Goal: Task Accomplishment & Management: Manage account settings

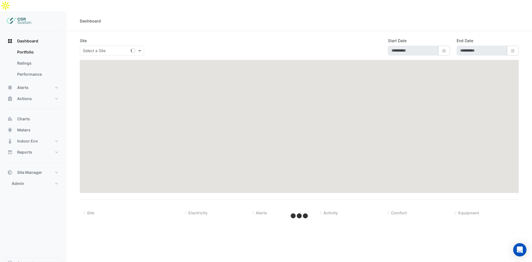
type input "**********"
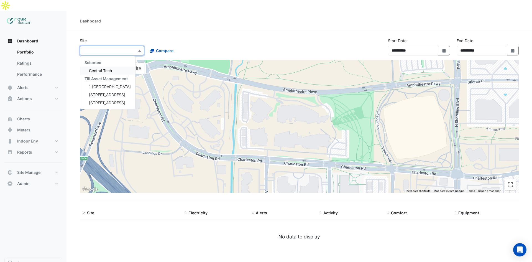
click at [127, 48] on input "text" at bounding box center [106, 51] width 47 height 6
click at [104, 84] on span "1 [GEOGRAPHIC_DATA]" at bounding box center [110, 86] width 42 height 5
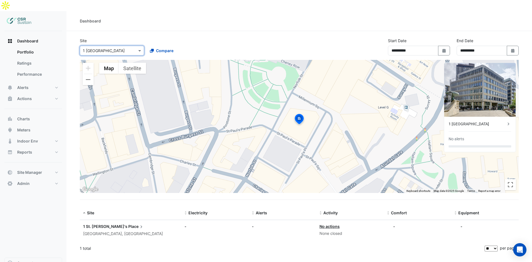
click at [508, 121] on icon at bounding box center [508, 124] width 6 height 6
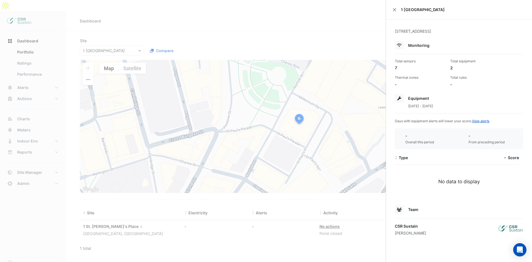
click at [166, 158] on ngb-offcanvas-backdrop at bounding box center [266, 131] width 532 height 262
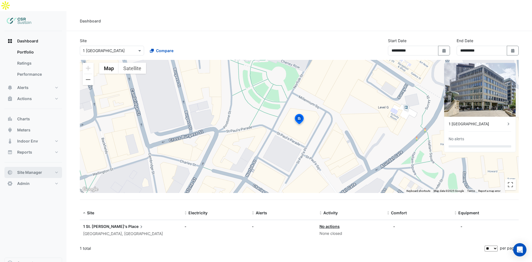
click at [26, 169] on span "Site Manager" at bounding box center [29, 172] width 25 height 6
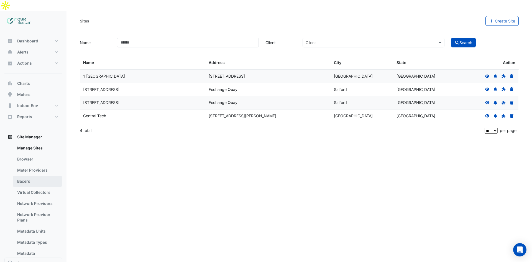
click at [28, 176] on link "Bacers" at bounding box center [37, 181] width 49 height 11
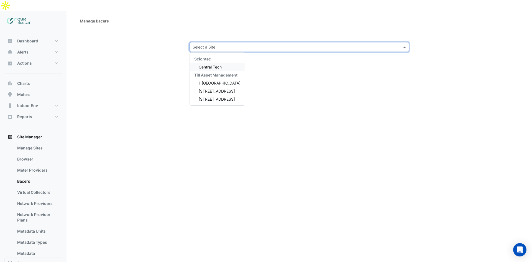
click at [212, 44] on input "text" at bounding box center [293, 47] width 202 height 6
click at [211, 81] on span "1 [GEOGRAPHIC_DATA]" at bounding box center [220, 83] width 42 height 5
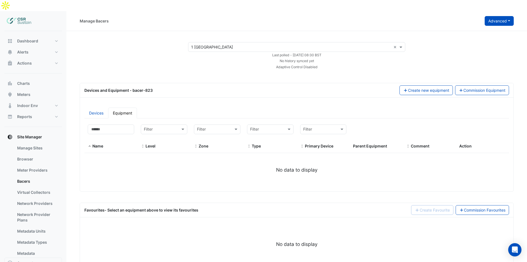
click at [506, 16] on button "Advanced" at bounding box center [499, 21] width 29 height 10
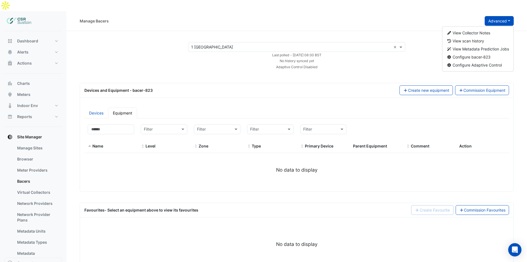
click at [400, 64] on div "Adaptive Control Disabled" at bounding box center [297, 67] width 224 height 6
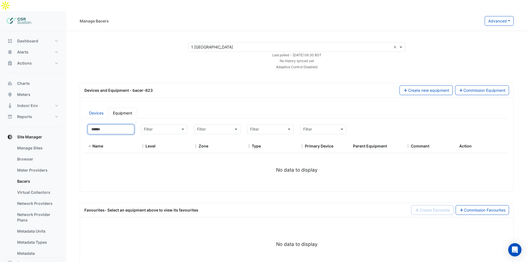
click at [116, 124] on input at bounding box center [111, 129] width 47 height 10
click at [105, 107] on link "Devices" at bounding box center [96, 112] width 24 height 11
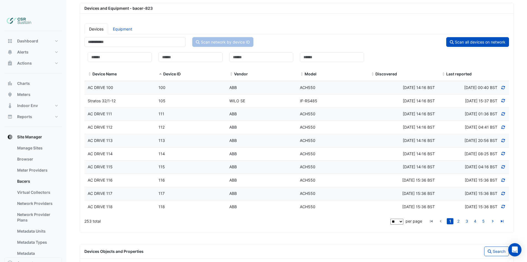
scroll to position [58, 0]
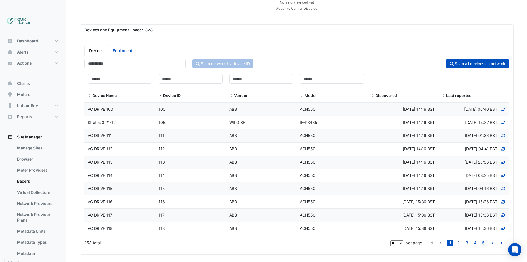
click at [483, 239] on link "5" at bounding box center [483, 242] width 7 height 6
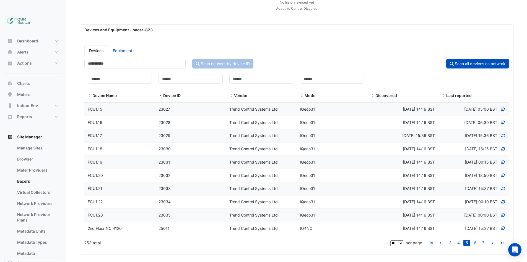
click at [477, 239] on link "6" at bounding box center [475, 242] width 7 height 6
click at [502, 240] on icon "go to last page" at bounding box center [502, 243] width 7 height 6
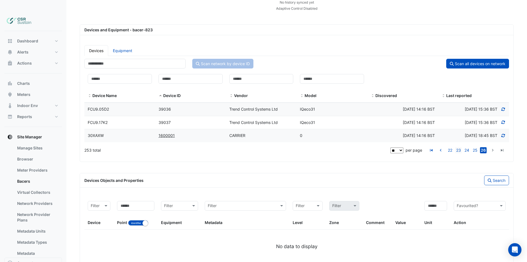
click at [462, 147] on link "23" at bounding box center [458, 150] width 7 height 6
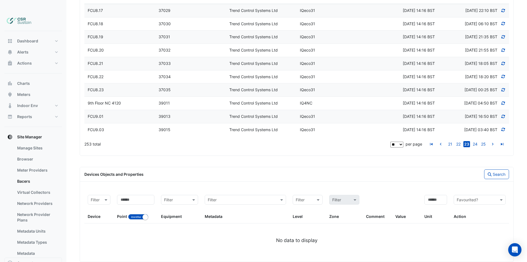
scroll to position [0, 0]
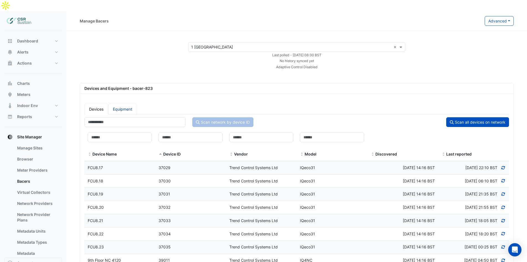
click at [125, 104] on link "Equipment" at bounding box center [122, 109] width 29 height 11
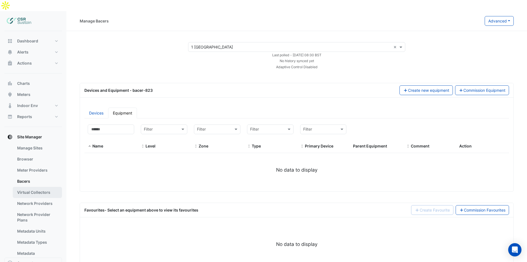
click at [35, 187] on link "Virtual Collectors" at bounding box center [37, 192] width 49 height 11
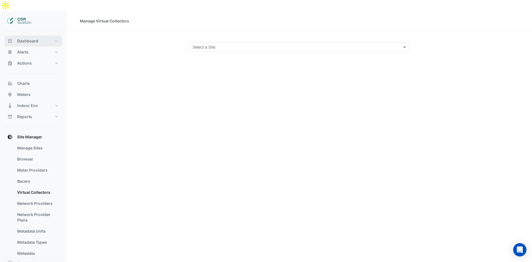
click at [40, 35] on button "Dashboard" at bounding box center [33, 40] width 58 height 11
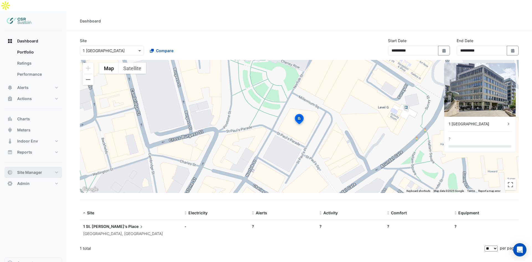
click at [34, 169] on span "Site Manager" at bounding box center [29, 172] width 25 height 6
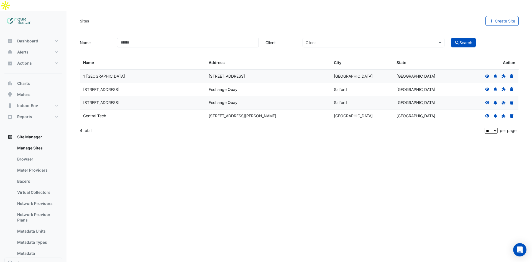
click at [486, 74] on icon at bounding box center [487, 76] width 5 height 4
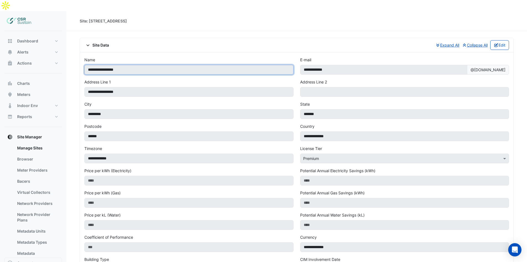
click at [89, 65] on input "**********" at bounding box center [188, 70] width 209 height 10
click at [109, 65] on input "**********" at bounding box center [188, 70] width 209 height 10
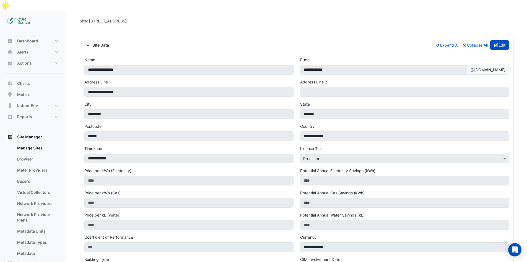
click at [508, 40] on button "Edit" at bounding box center [500, 45] width 19 height 10
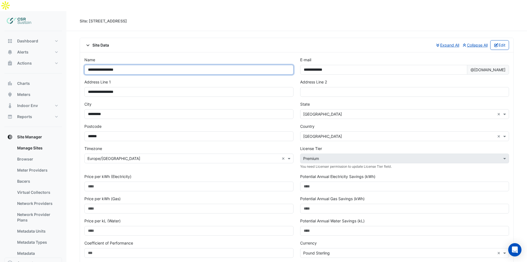
drag, startPoint x: 89, startPoint y: 60, endPoint x: 86, endPoint y: 59, distance: 3.1
click at [86, 65] on input "**********" at bounding box center [188, 70] width 209 height 10
type input "**********"
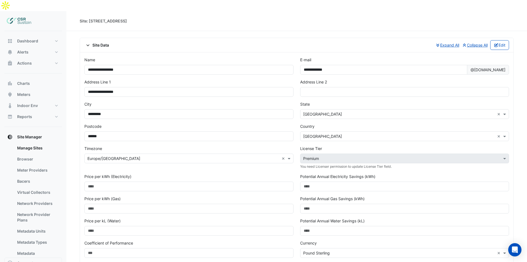
click at [152, 52] on div "**********" at bounding box center [297, 225] width 434 height 347
click at [303, 65] on input "**********" at bounding box center [384, 70] width 168 height 10
type input "**********"
click at [341, 40] on div "Site Data Expand All Collapse All Edit" at bounding box center [296, 45] width 425 height 10
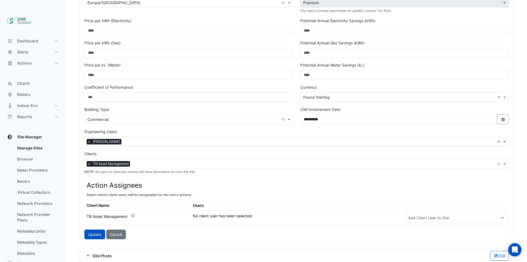
scroll to position [115, 0]
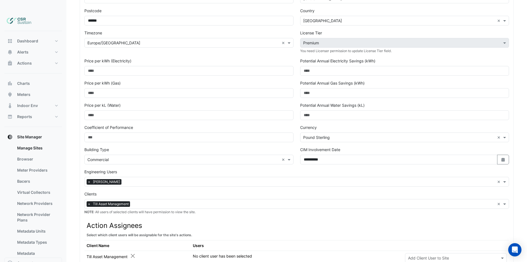
click at [158, 201] on input "text" at bounding box center [313, 204] width 363 height 6
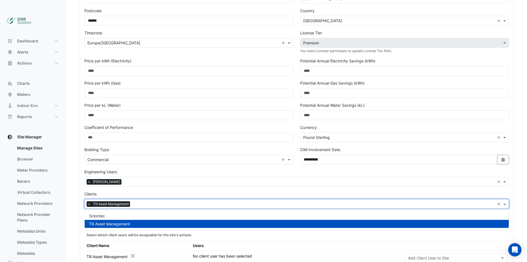
click at [203, 191] on div "Clients Select Client × Till Asset Management × NOTE : All users of selected cl…" at bounding box center [296, 203] width 425 height 24
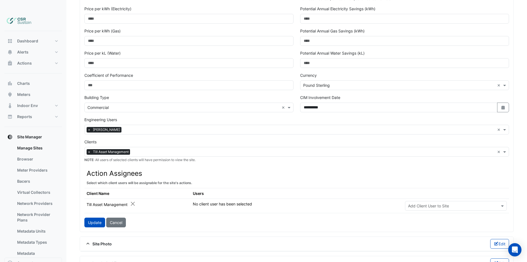
scroll to position [186, 0]
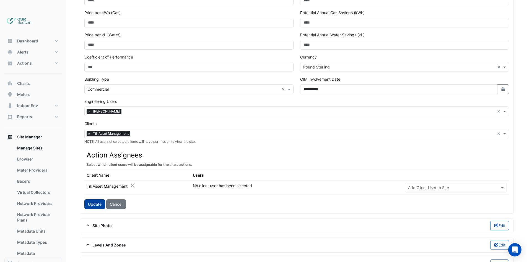
click at [91, 199] on button "Update" at bounding box center [94, 204] width 21 height 10
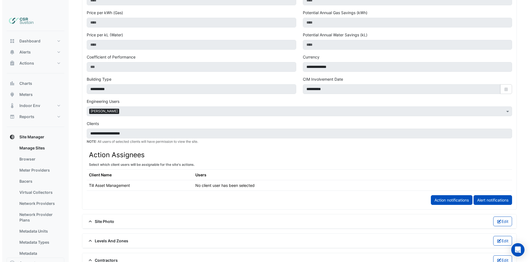
scroll to position [0, 0]
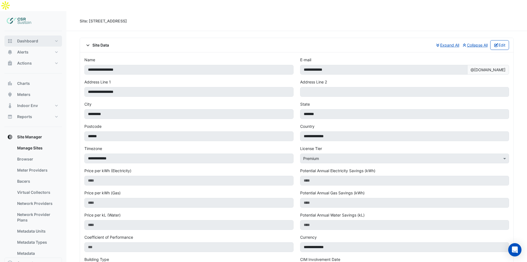
click at [37, 38] on span "Dashboard" at bounding box center [27, 41] width 21 height 6
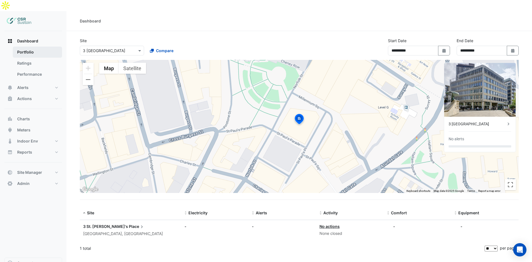
click at [42, 47] on link "Portfolio" at bounding box center [37, 52] width 49 height 11
click at [40, 35] on button "Dashboard" at bounding box center [33, 40] width 58 height 11
click at [33, 35] on button "Dashboard" at bounding box center [33, 40] width 58 height 11
click at [24, 11] on div at bounding box center [33, 21] width 58 height 20
click at [22, 16] on img at bounding box center [19, 21] width 25 height 11
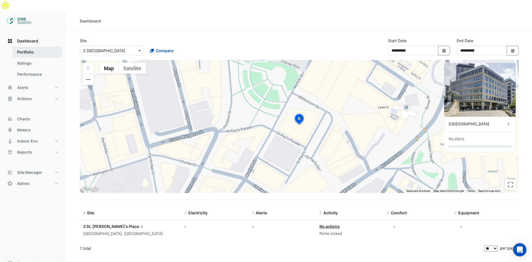
click at [30, 47] on link "Portfolio" at bounding box center [37, 52] width 49 height 11
click at [38, 58] on link "Ratings" at bounding box center [37, 63] width 49 height 11
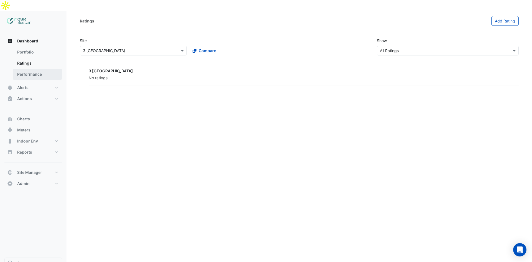
click at [38, 69] on link "Performance" at bounding box center [37, 74] width 49 height 11
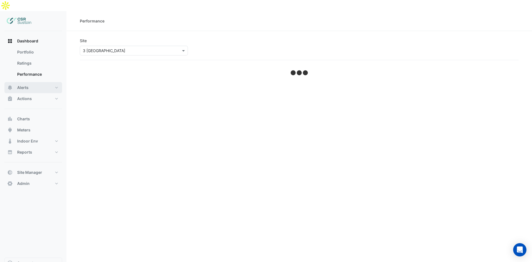
click at [33, 82] on button "Alerts" at bounding box center [33, 87] width 58 height 11
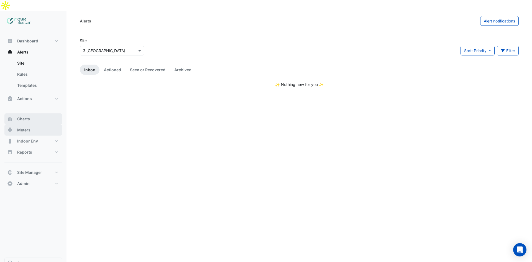
click at [26, 116] on span "Charts" at bounding box center [23, 119] width 13 height 6
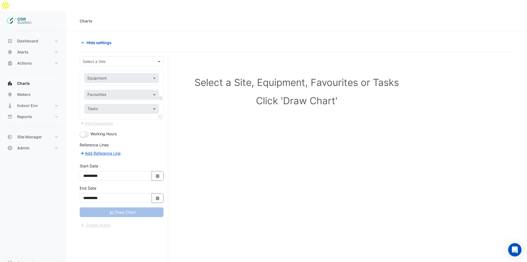
click at [22, 16] on img at bounding box center [19, 21] width 25 height 11
click at [23, 31] on div "Dashboard Portfolio Ratings Performance Alerts Site Rules Templates Actions Sit…" at bounding box center [33, 144] width 58 height 226
click at [25, 38] on span "Dashboard" at bounding box center [27, 41] width 21 height 6
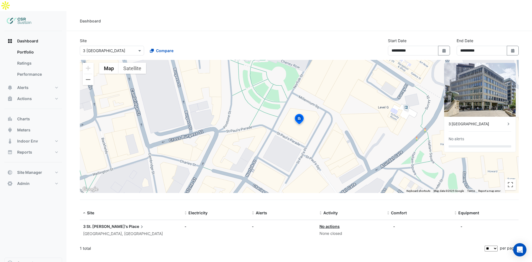
click at [506, 121] on icon at bounding box center [508, 124] width 6 height 6
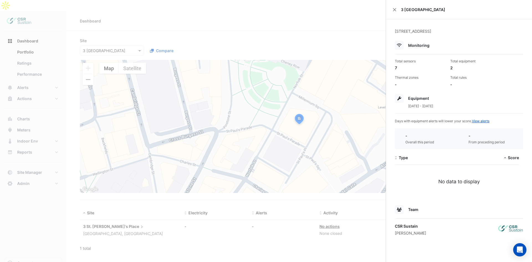
click at [313, 87] on ngb-offcanvas-backdrop at bounding box center [266, 131] width 532 height 262
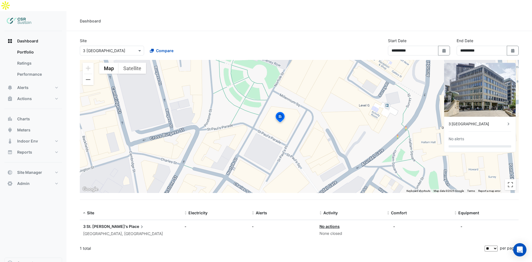
drag, startPoint x: 177, startPoint y: 134, endPoint x: 159, endPoint y: 131, distance: 18.2
click at [159, 131] on div "To activate drag with keyboard, press Alt + Enter. Once in keyboard drag state,…" at bounding box center [299, 126] width 439 height 133
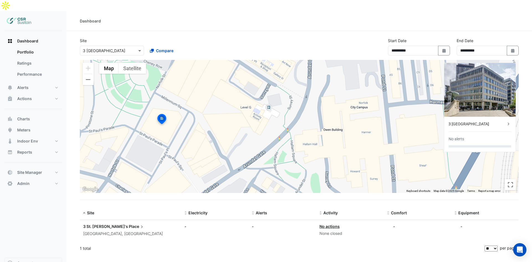
drag, startPoint x: 280, startPoint y: 130, endPoint x: 158, endPoint y: 131, distance: 121.8
click at [158, 131] on div "To activate drag with keyboard, press Alt + Enter. Once in keyboard drag state,…" at bounding box center [299, 126] width 439 height 133
click at [161, 18] on div "Dashboard" at bounding box center [299, 21] width 439 height 6
click at [40, 169] on span "Site Manager" at bounding box center [29, 172] width 25 height 6
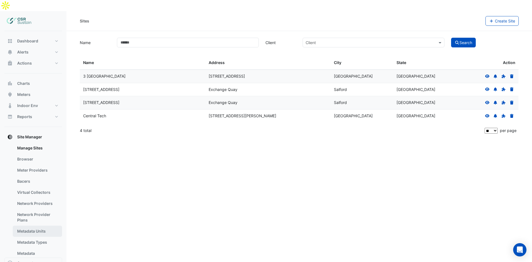
click at [41, 225] on link "Metadata Units" at bounding box center [37, 230] width 49 height 11
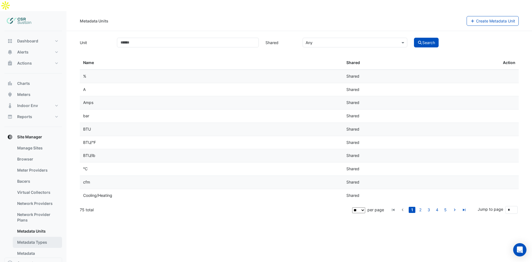
click at [40, 236] on link "Metadata Types" at bounding box center [37, 241] width 49 height 11
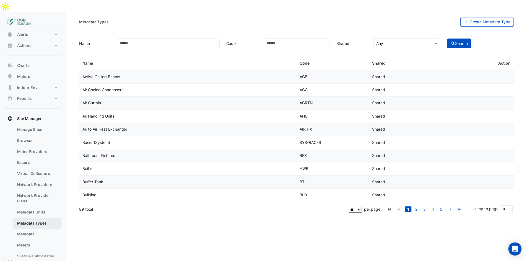
scroll to position [28, 0]
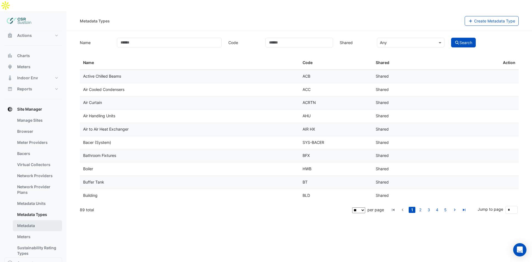
click at [41, 220] on link "Metadata" at bounding box center [37, 225] width 49 height 11
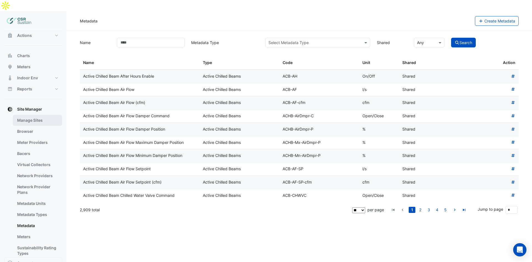
click at [38, 115] on link "Manage Sites" at bounding box center [37, 120] width 49 height 11
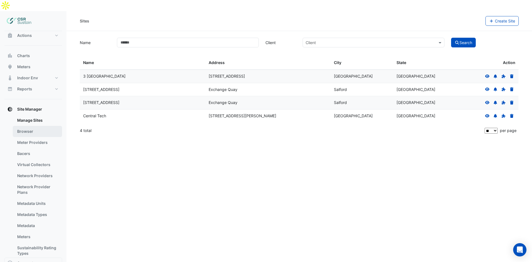
click at [37, 126] on link "Browser" at bounding box center [37, 131] width 49 height 11
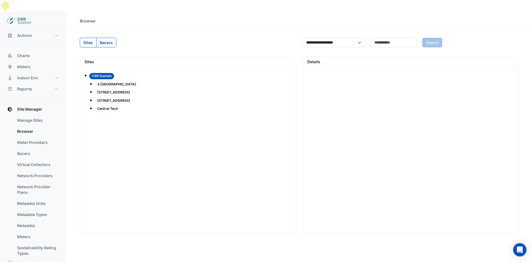
click at [91, 83] on span at bounding box center [91, 84] width 2 height 2
click at [97, 99] on span at bounding box center [97, 100] width 2 height 2
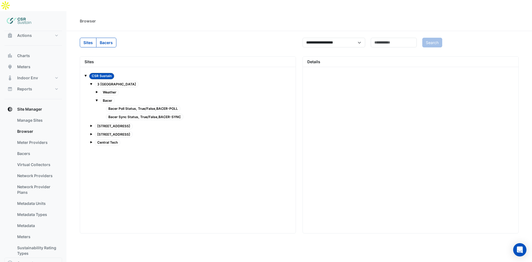
click at [135, 105] on span "Bacer Poll Status, True/False,BACER-POLL" at bounding box center [143, 108] width 74 height 6
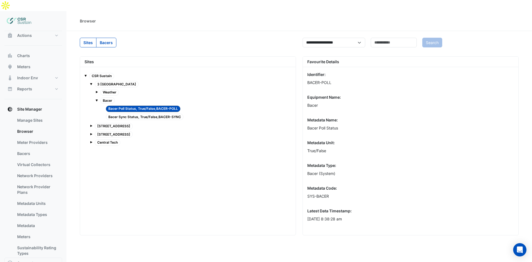
click at [120, 114] on span "Bacer Sync Status, True/False,BACER-SYNC" at bounding box center [145, 117] width 78 height 6
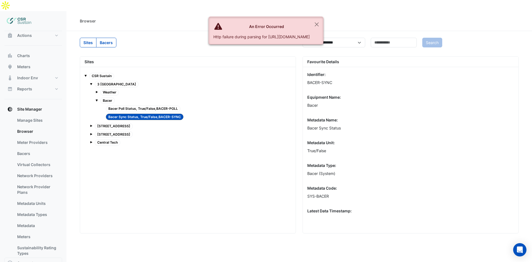
drag, startPoint x: 123, startPoint y: 104, endPoint x: 123, endPoint y: 99, distance: 4.4
click at [123, 104] on div "Bacer Poll Status, True/False,BACER-POLL Bacer Sync Status, True/False,BACER-SY…" at bounding box center [196, 112] width 190 height 17
click at [123, 105] on span "Bacer Poll Status, True/False,BACER-POLL" at bounding box center [143, 108] width 74 height 6
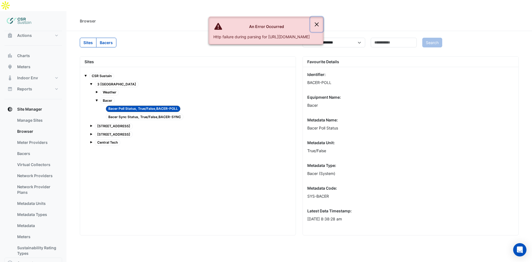
click at [323, 23] on button "Close" at bounding box center [316, 24] width 13 height 15
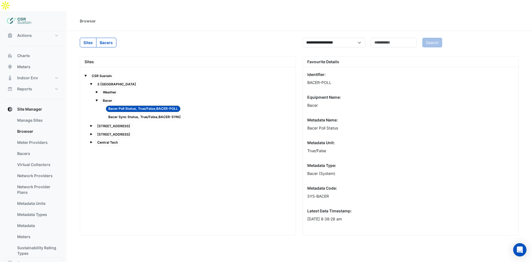
click at [18, 16] on img at bounding box center [19, 21] width 25 height 11
click at [29, 137] on link "Meter Providers" at bounding box center [37, 142] width 49 height 11
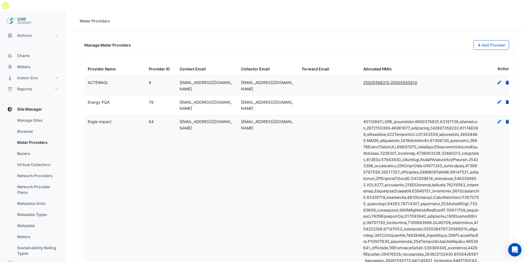
click at [25, 19] on div at bounding box center [33, 21] width 58 height 20
click at [25, 33] on span "Actions" at bounding box center [24, 36] width 15 height 6
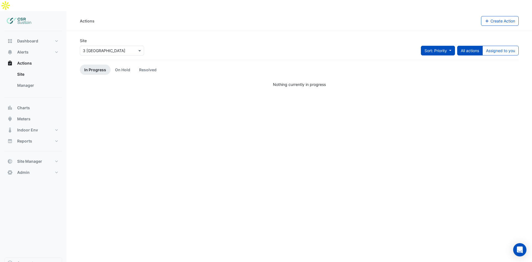
click at [436, 48] on span "Sort: Priority" at bounding box center [435, 50] width 22 height 5
click at [439, 48] on span "Sort: Priority" at bounding box center [435, 50] width 22 height 5
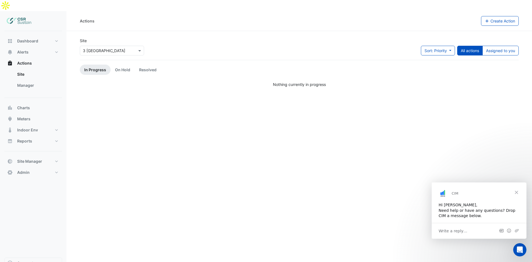
click at [500, 232] on icon "Open conversation and reply" at bounding box center [501, 230] width 5 height 4
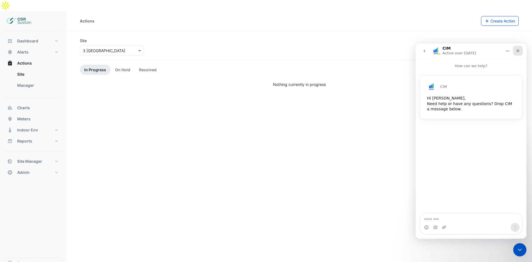
click at [518, 50] on icon "Close" at bounding box center [517, 50] width 4 height 4
